Goal: Task Accomplishment & Management: Use online tool/utility

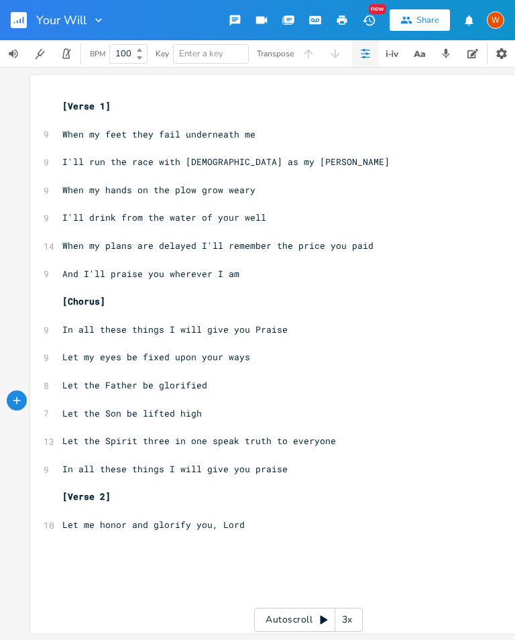
click at [114, 407] on span "Let the Son be lifted high" at bounding box center [132, 413] width 140 height 12
click at [137, 374] on li "Dm" at bounding box center [126, 375] width 42 height 14
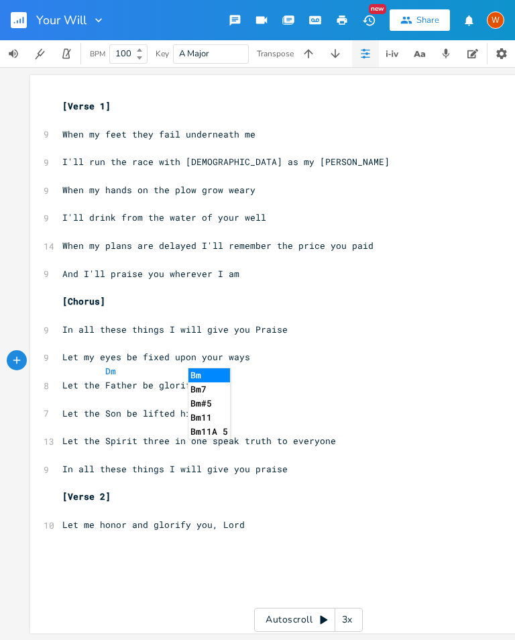
click at [221, 374] on li "Bm" at bounding box center [209, 375] width 42 height 14
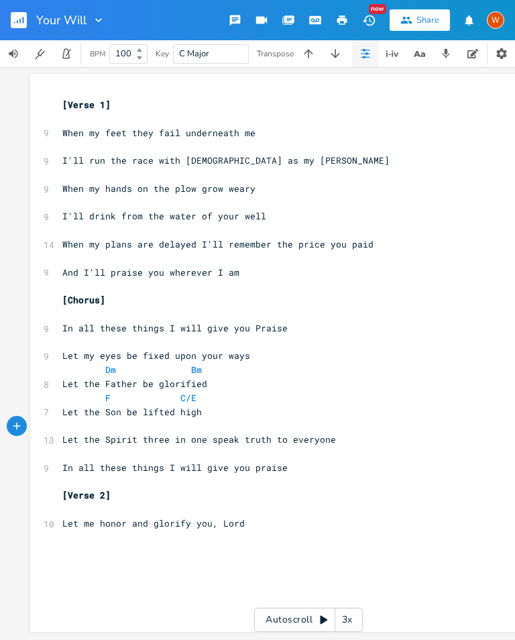
scroll to position [22, 0]
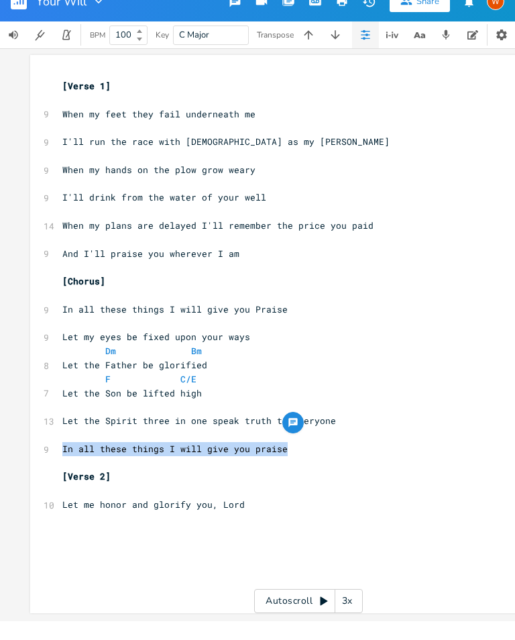
copy span "In all these things I will give you praise"
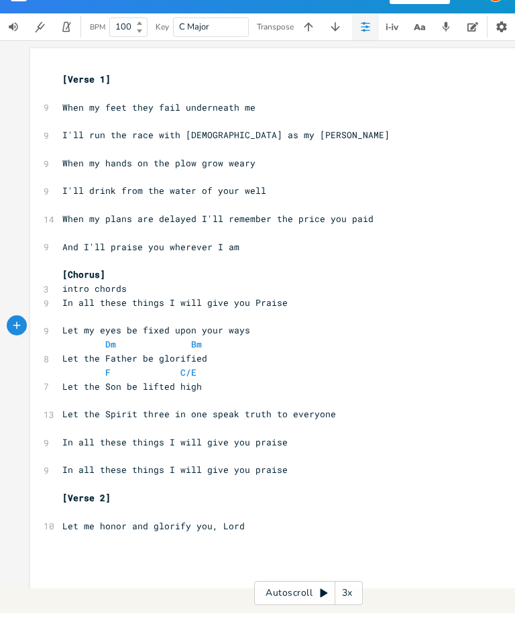
scroll to position [0, 0]
click at [217, 368] on li "Bb" at bounding box center [208, 375] width 40 height 14
